Goal: Navigation & Orientation: Find specific page/section

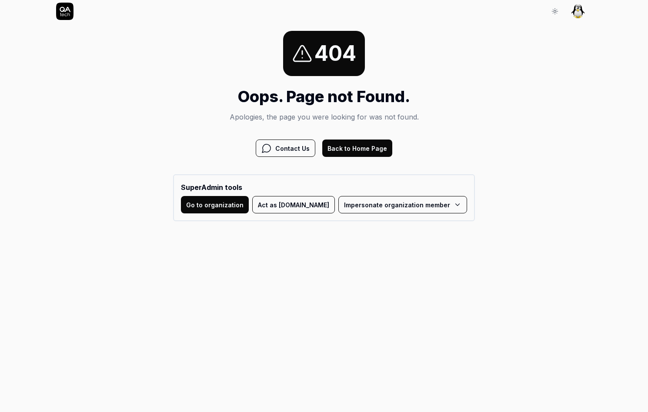
click at [307, 199] on button "Act as QA.tech" at bounding box center [293, 204] width 83 height 17
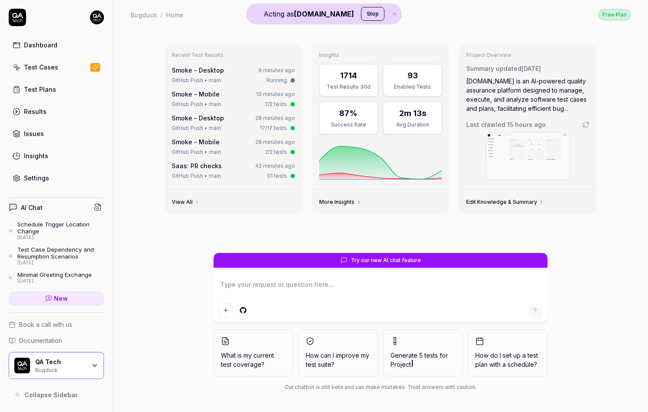
type textarea "*"
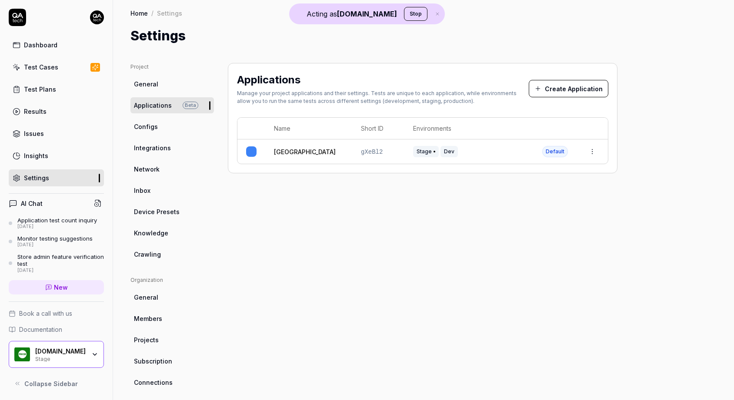
click at [285, 150] on link "[GEOGRAPHIC_DATA]" at bounding box center [305, 151] width 62 height 9
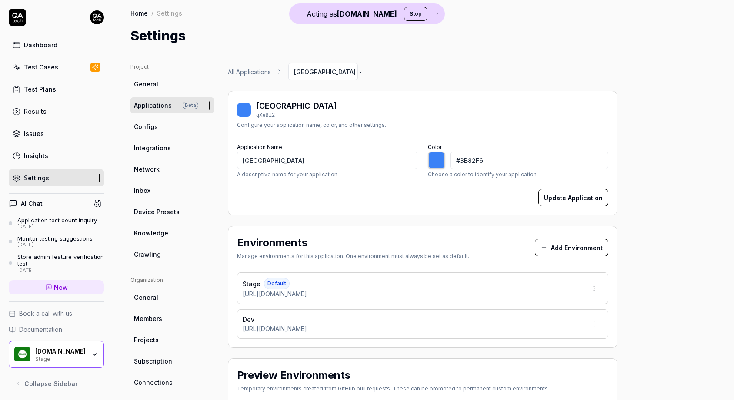
click at [160, 209] on span "Device Presets" at bounding box center [157, 211] width 46 height 9
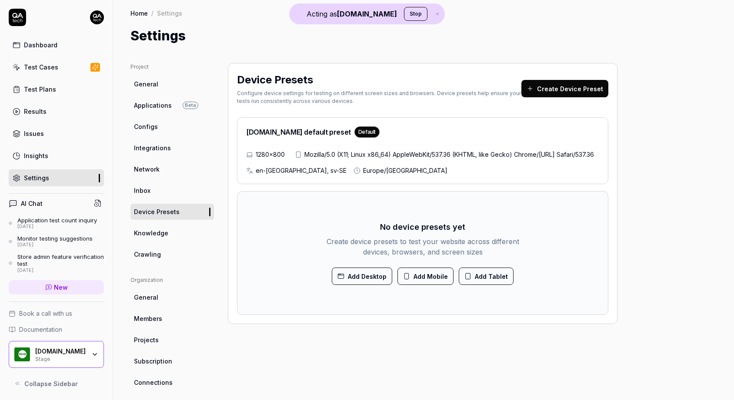
click at [160, 241] on link "Knowledge" at bounding box center [171, 233] width 83 height 16
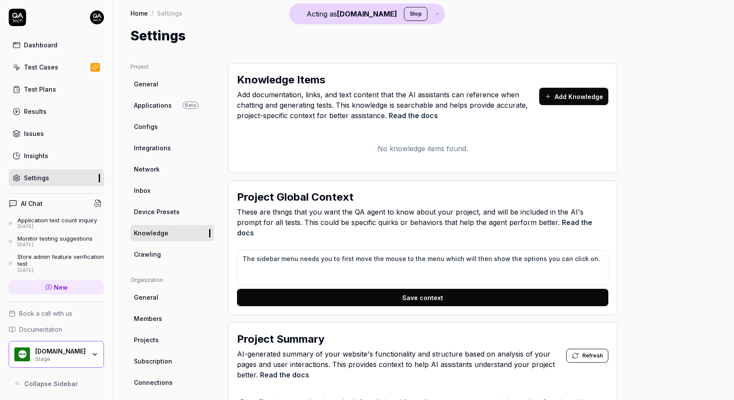
click at [75, 80] on div "Dashboard Test Cases Test Plans Results Issues Insights Settings" at bounding box center [56, 112] width 95 height 150
click at [75, 82] on link "Test Plans" at bounding box center [56, 89] width 95 height 17
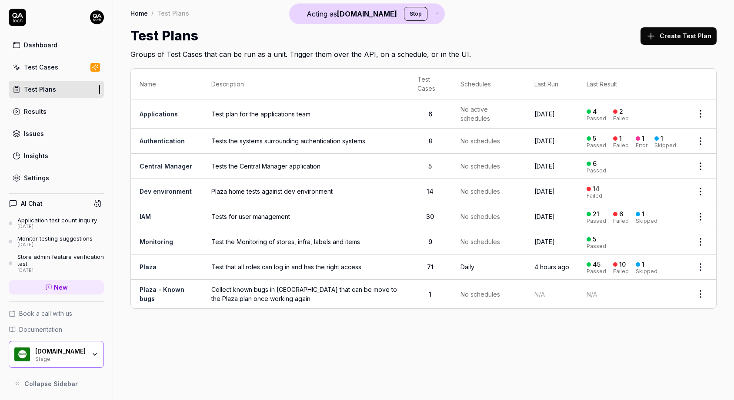
click at [70, 69] on link "Test Cases" at bounding box center [56, 67] width 95 height 17
